Goal: Information Seeking & Learning: Learn about a topic

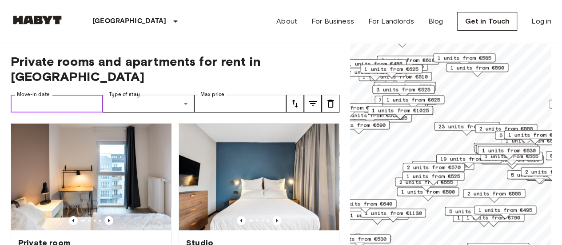
click at [79, 95] on input "Move-in date" at bounding box center [57, 104] width 92 height 18
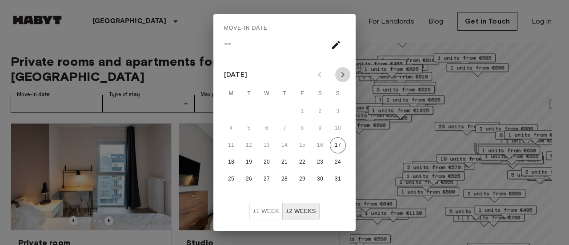
click at [341, 73] on icon "Next month" at bounding box center [342, 74] width 11 height 11
click at [263, 109] on button "1" at bounding box center [267, 112] width 16 height 16
type input "**********"
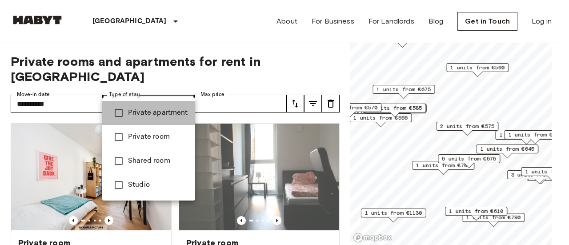
click at [172, 111] on span "Private apartment" at bounding box center [158, 113] width 60 height 11
type input "**********"
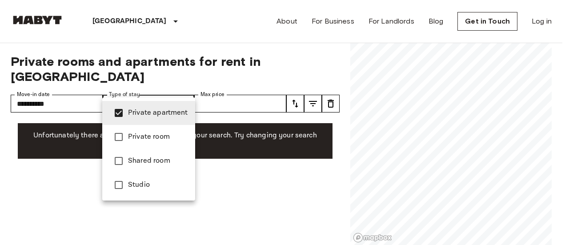
click at [239, 88] on div at bounding box center [284, 122] width 569 height 245
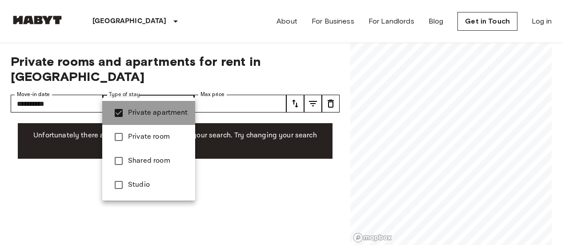
click at [174, 108] on span "Private apartment" at bounding box center [158, 113] width 60 height 11
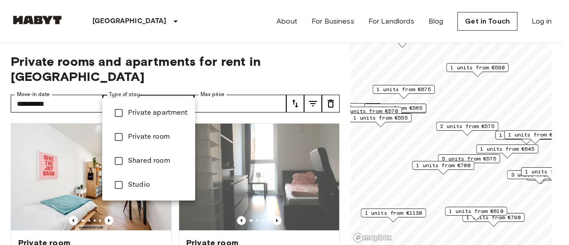
click at [226, 83] on div at bounding box center [284, 122] width 569 height 245
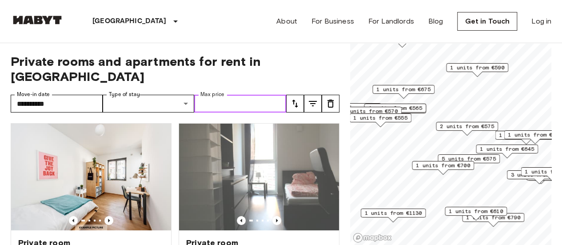
click at [226, 95] on input "Max price" at bounding box center [240, 104] width 92 height 18
type input "****"
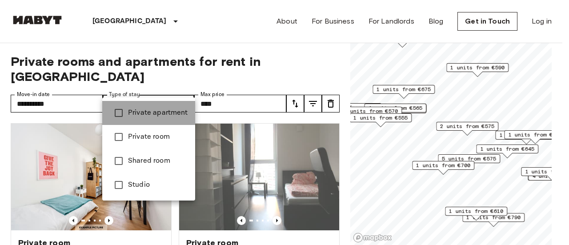
click at [155, 116] on span "Private apartment" at bounding box center [158, 113] width 60 height 11
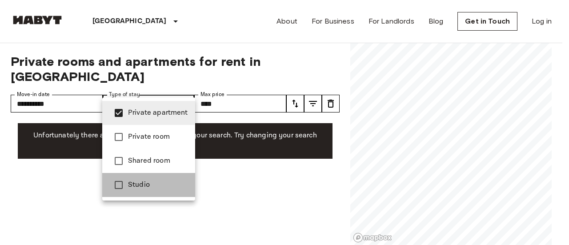
click at [144, 188] on span "Studio" at bounding box center [158, 185] width 60 height 11
type input "**********"
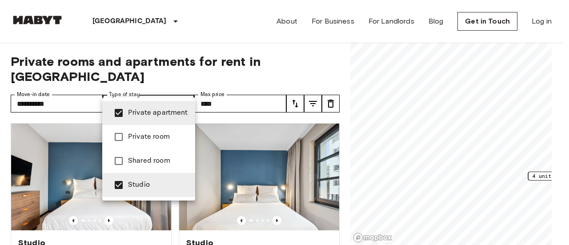
click at [343, 196] on div at bounding box center [284, 122] width 569 height 245
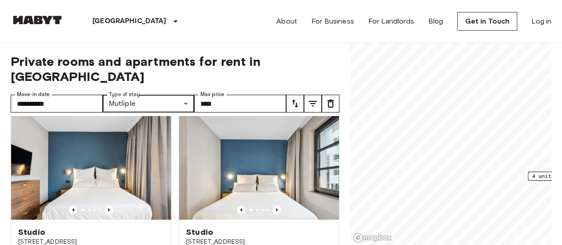
scroll to position [9, 0]
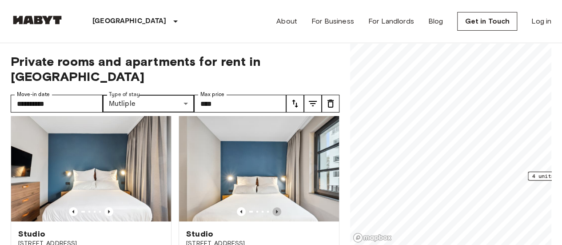
click at [276, 210] on icon "Previous image" at bounding box center [277, 212] width 2 height 4
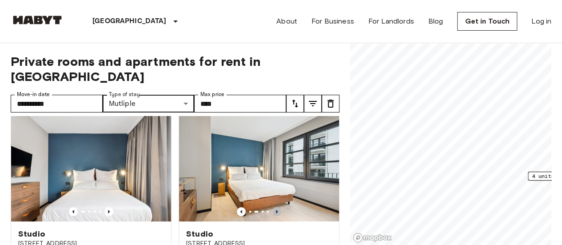
click at [276, 210] on icon "Previous image" at bounding box center [277, 212] width 2 height 4
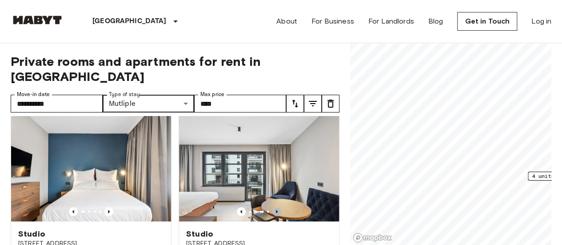
click at [276, 210] on icon "Previous image" at bounding box center [277, 212] width 2 height 4
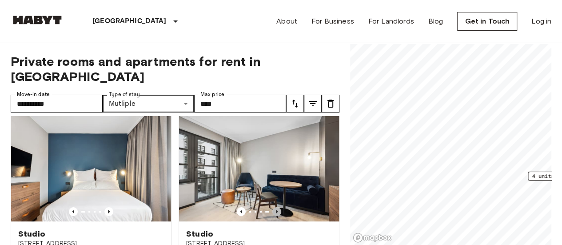
click at [276, 210] on icon "Previous image" at bounding box center [277, 212] width 2 height 4
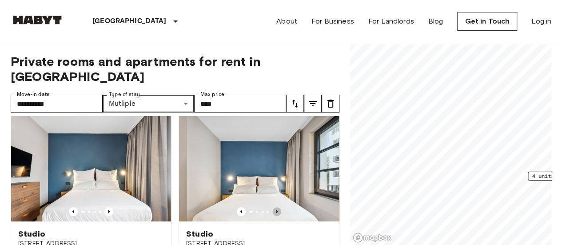
click at [276, 210] on icon "Previous image" at bounding box center [277, 212] width 2 height 4
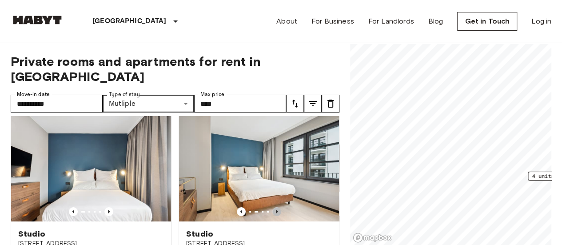
click at [276, 210] on icon "Previous image" at bounding box center [277, 212] width 2 height 4
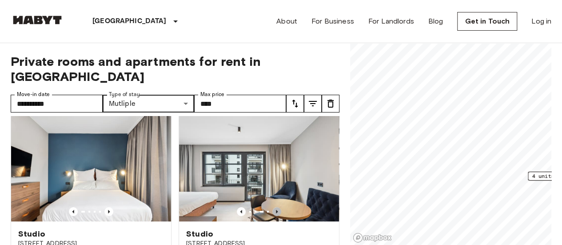
click at [276, 210] on icon "Previous image" at bounding box center [277, 212] width 2 height 4
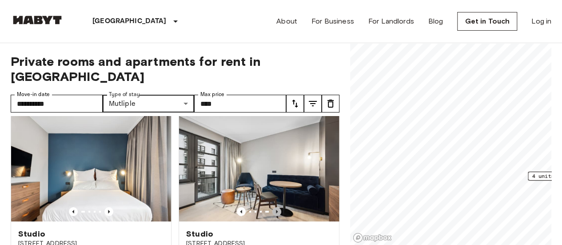
click at [276, 210] on icon "Previous image" at bounding box center [277, 212] width 2 height 4
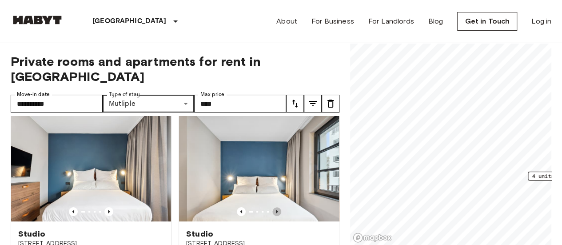
click at [276, 210] on icon "Previous image" at bounding box center [277, 212] width 2 height 4
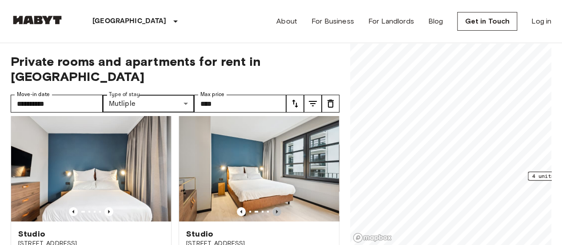
click at [276, 210] on icon "Previous image" at bounding box center [277, 212] width 2 height 4
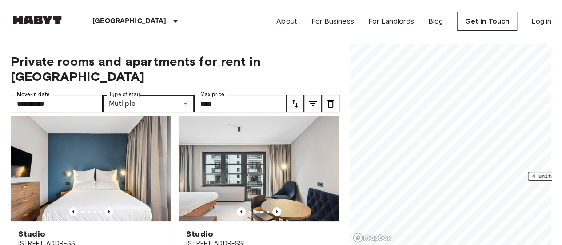
click at [276, 210] on icon "Previous image" at bounding box center [277, 212] width 2 height 4
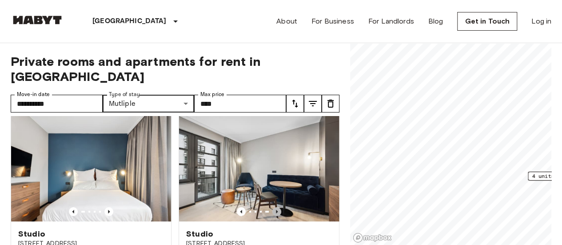
click at [276, 210] on icon "Previous image" at bounding box center [277, 212] width 2 height 4
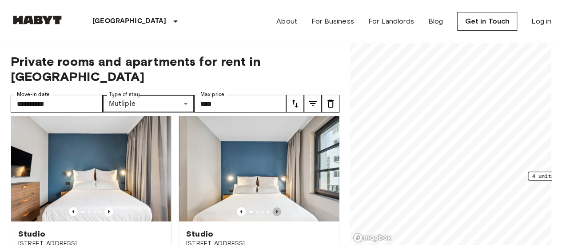
click at [276, 210] on icon "Previous image" at bounding box center [277, 212] width 2 height 4
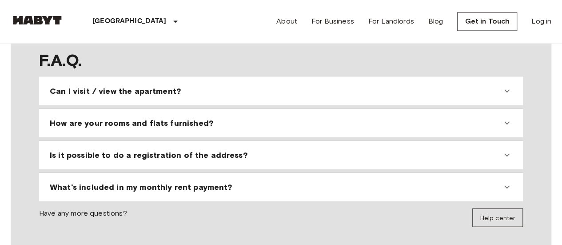
scroll to position [764, 0]
click at [502, 88] on icon at bounding box center [507, 90] width 11 height 11
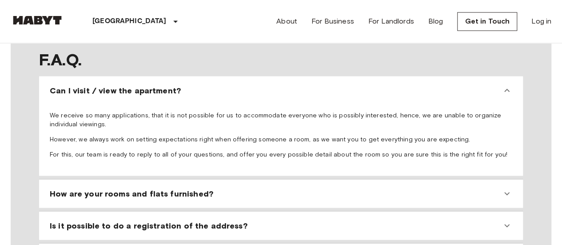
click at [502, 88] on icon at bounding box center [507, 90] width 11 height 11
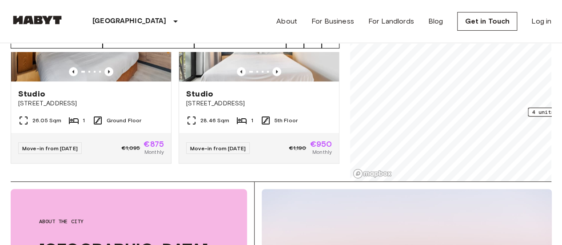
scroll to position [0, 0]
